Goal: Find specific page/section: Find specific page/section

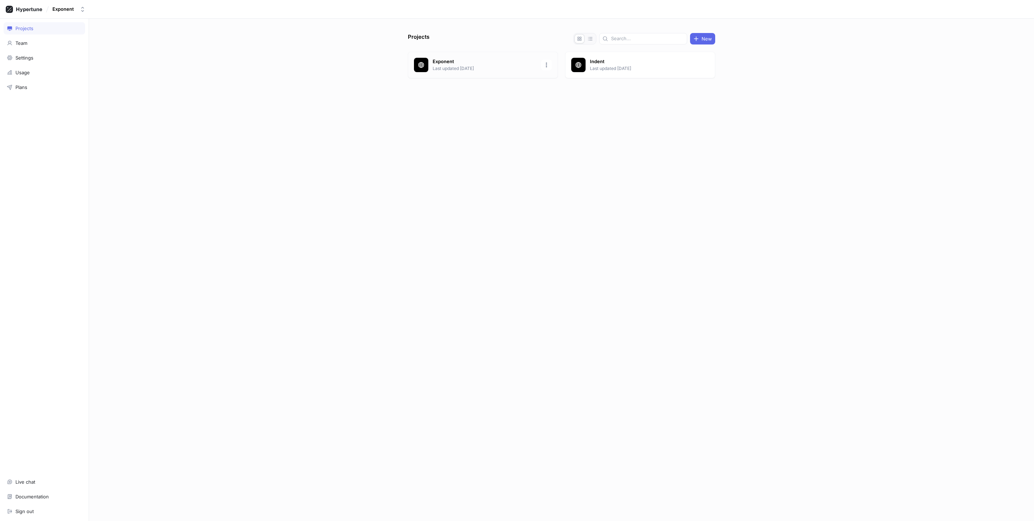
click at [463, 65] on p "Last updated [DATE]" at bounding box center [485, 68] width 104 height 6
click at [636, 61] on p "Indent" at bounding box center [642, 61] width 104 height 7
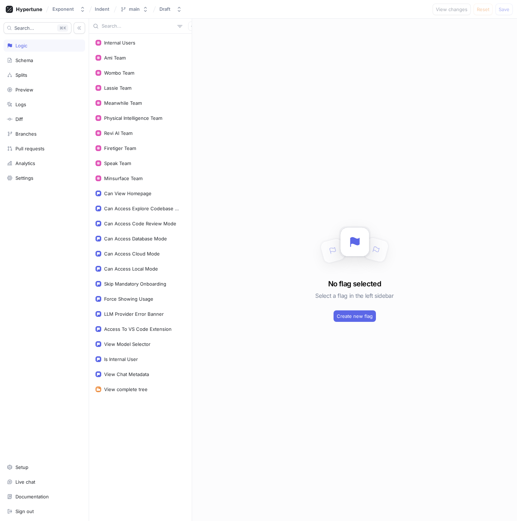
click at [489, 300] on div "No flag selected Select a flag in the left sidebar Create new flag" at bounding box center [354, 270] width 325 height 503
